Goal: Transaction & Acquisition: Book appointment/travel/reservation

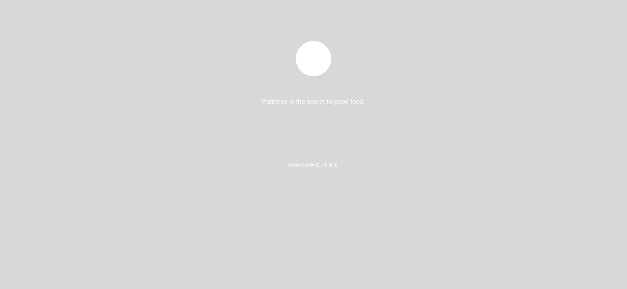
select select "es"
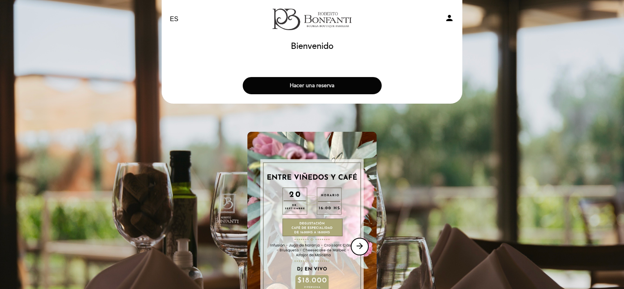
click at [317, 88] on button "Hacer una reserva" at bounding box center [312, 85] width 139 height 17
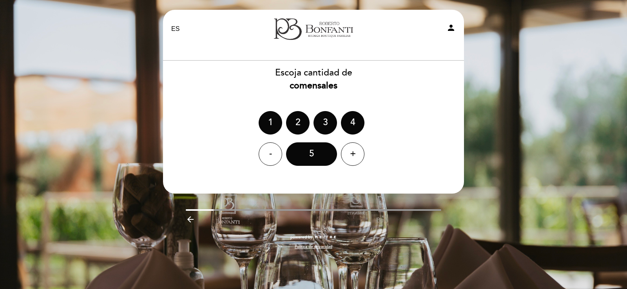
click at [556, 105] on div "EN ES PT Restaurante y Eventos - Bodega [PERSON_NAME] person [GEOGRAPHIC_DATA] …" at bounding box center [313, 144] width 627 height 289
click at [353, 153] on div "+" at bounding box center [353, 155] width 24 height 24
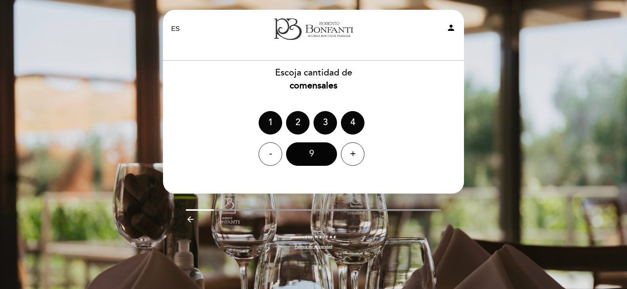
click at [319, 152] on div "9" at bounding box center [311, 155] width 51 height 24
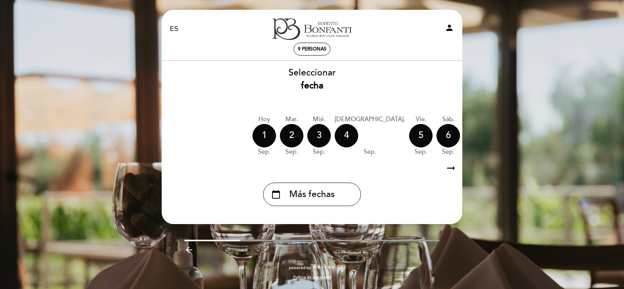
click at [449, 171] on icon "arrow_right_alt" at bounding box center [451, 168] width 12 height 17
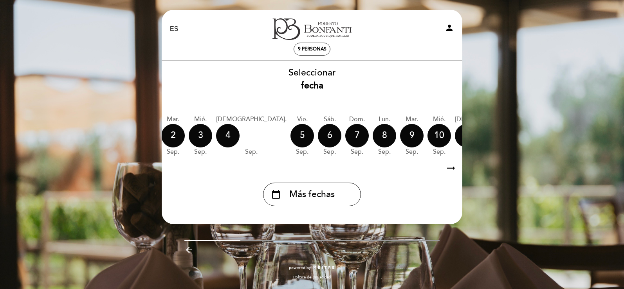
scroll to position [0, 0]
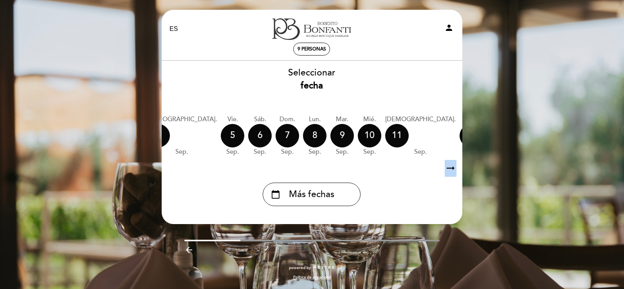
click at [449, 171] on icon "arrow_right_alt" at bounding box center [451, 168] width 12 height 17
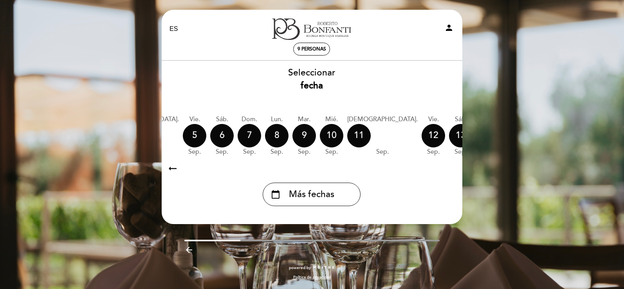
click at [449, 171] on icon "arrow_right_alt" at bounding box center [451, 168] width 12 height 17
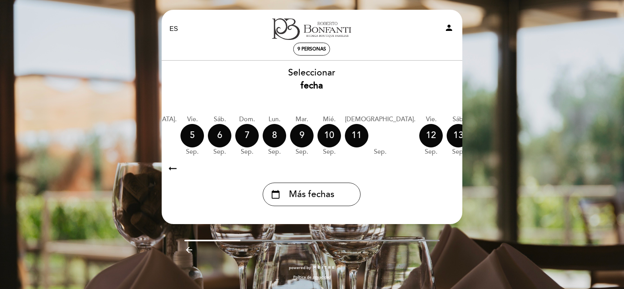
click at [449, 171] on icon "arrow_right_alt" at bounding box center [451, 168] width 12 height 17
click at [317, 195] on span "Más fechas" at bounding box center [311, 194] width 45 height 13
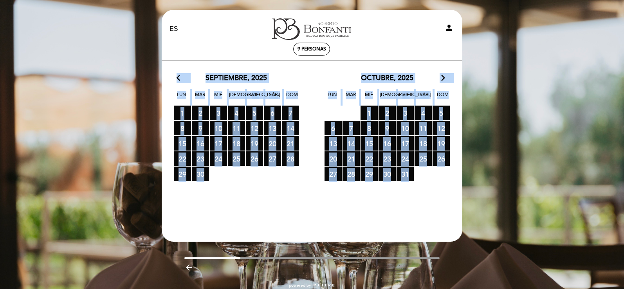
click at [443, 78] on icon "arrow_forward_ios" at bounding box center [443, 78] width 7 height 10
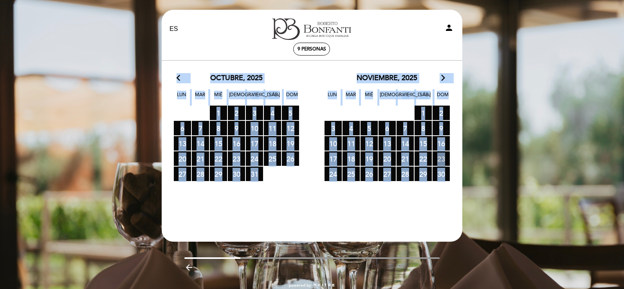
click at [441, 158] on span "23 RESERVAS DISPONIBLES" at bounding box center [441, 159] width 17 height 14
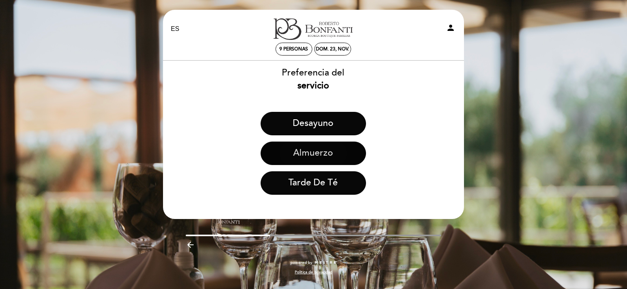
click at [324, 159] on button "Almuerzo" at bounding box center [313, 154] width 105 height 24
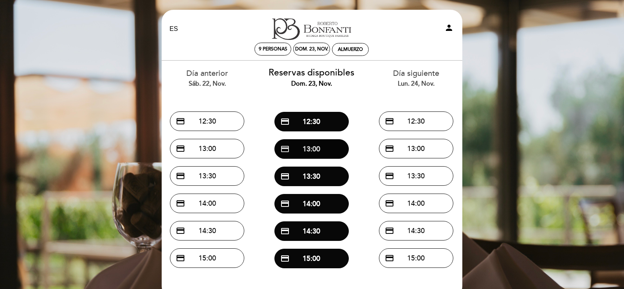
click at [324, 149] on button "credit_card 13:00" at bounding box center [312, 149] width 74 height 20
